Goal: Check status: Check status

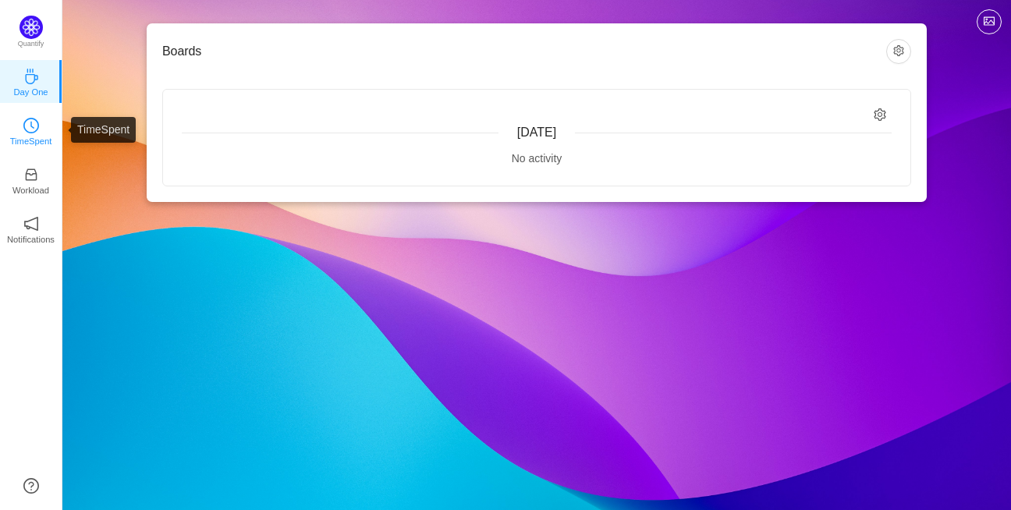
click at [35, 139] on p "TimeSpent" at bounding box center [31, 141] width 42 height 14
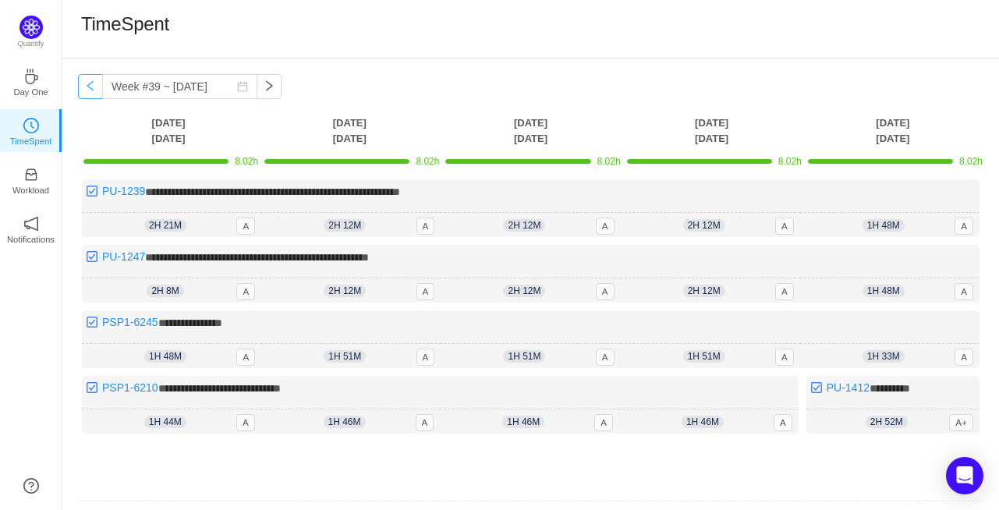
click at [84, 97] on button "button" at bounding box center [90, 86] width 25 height 25
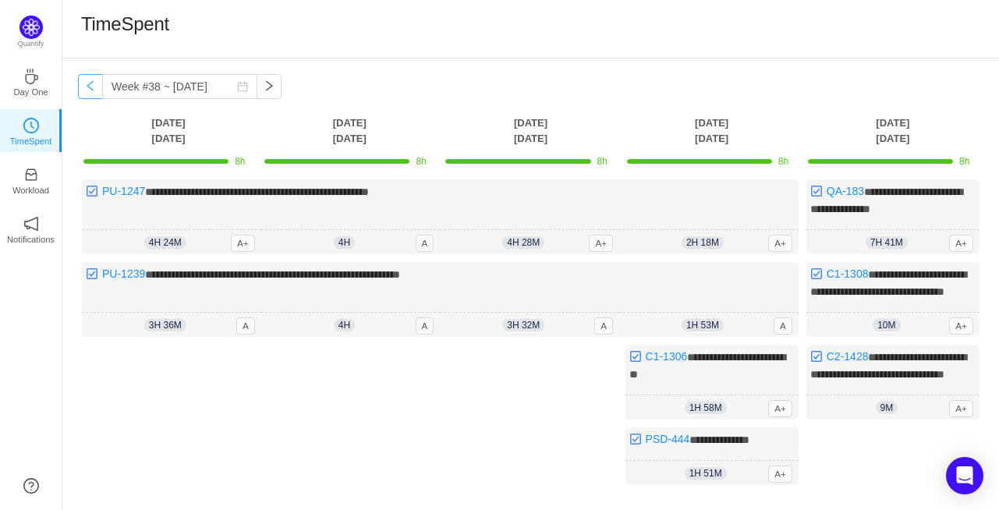
click at [84, 97] on button "button" at bounding box center [90, 86] width 25 height 25
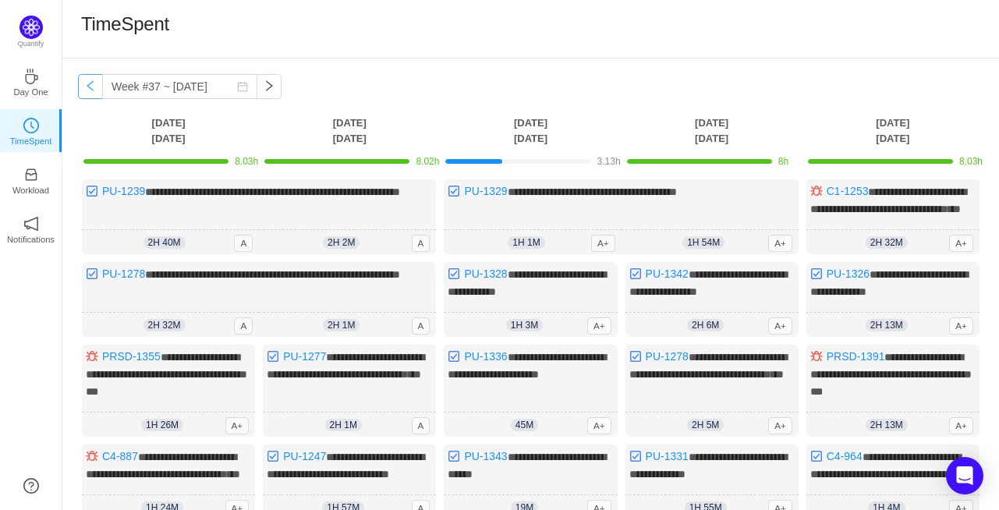
click at [84, 97] on button "button" at bounding box center [90, 86] width 25 height 25
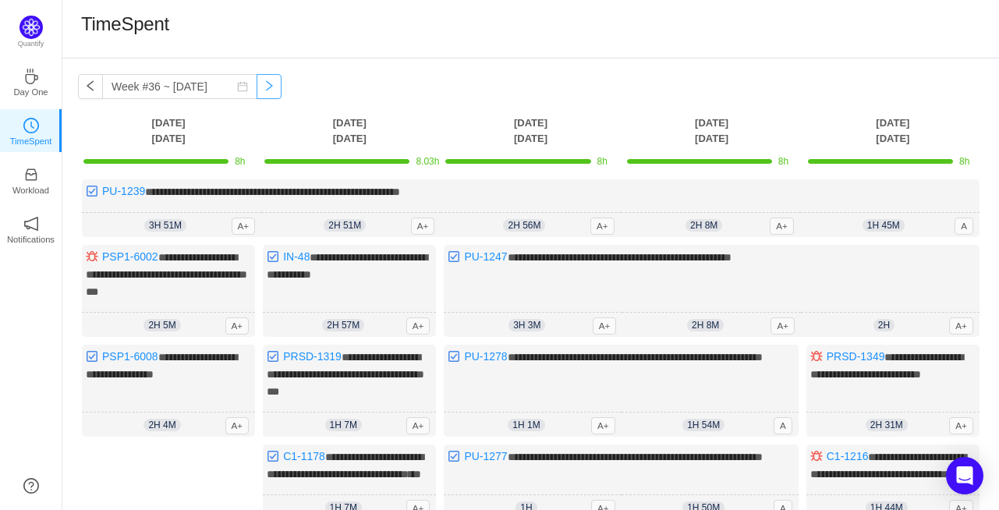
click at [257, 74] on button "button" at bounding box center [269, 86] width 25 height 25
type input "Week #37 ~ [DATE]"
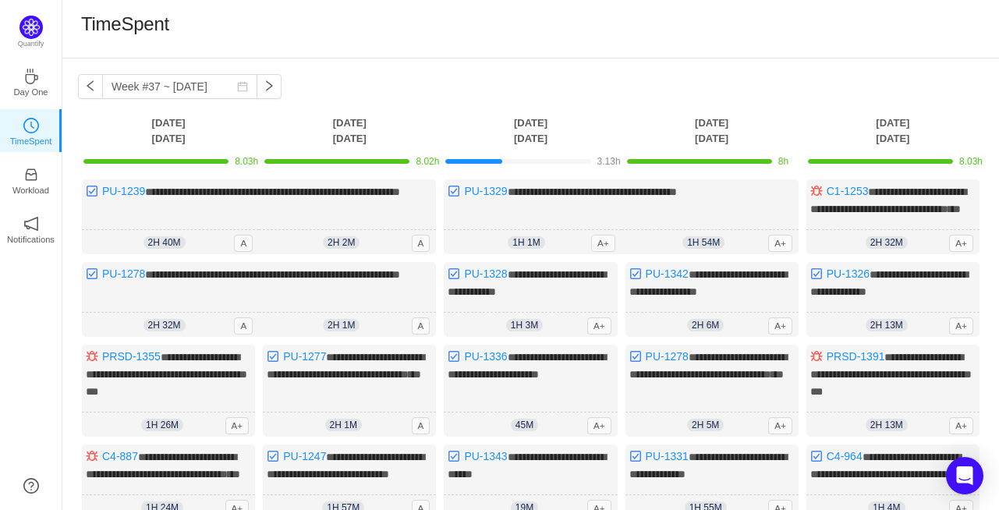
click at [495, 161] on div at bounding box center [473, 161] width 57 height 5
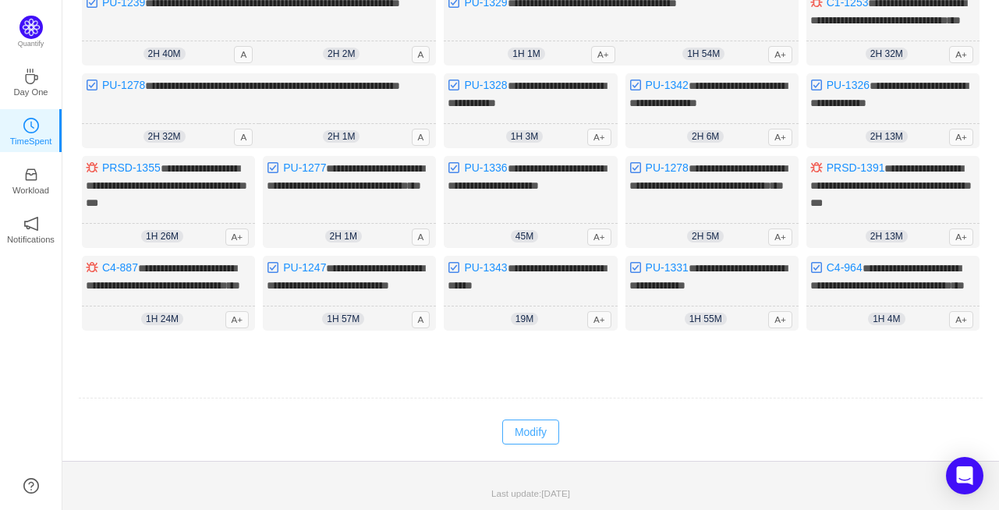
click at [548, 435] on button "Modify" at bounding box center [530, 432] width 57 height 25
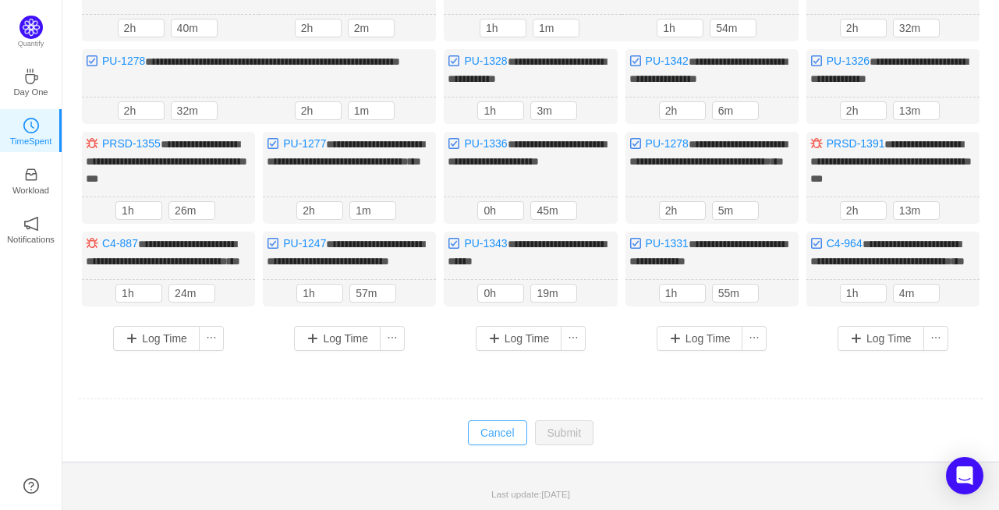
click at [508, 445] on button "Cancel" at bounding box center [497, 432] width 59 height 25
